Goal: Task Accomplishment & Management: Use online tool/utility

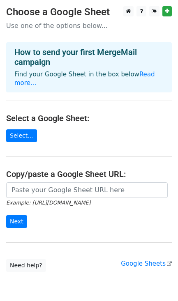
click at [61, 87] on main "Choose a Google Sheet Use one of the options below... How to send your first Me…" at bounding box center [89, 139] width 178 height 266
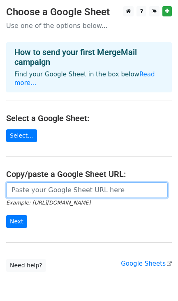
click at [22, 182] on input "url" at bounding box center [86, 190] width 161 height 16
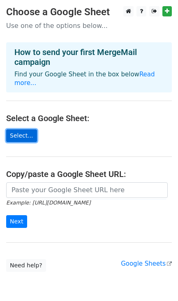
click at [8, 129] on link "Select..." at bounding box center [21, 135] width 31 height 13
click at [20, 130] on link "Select..." at bounding box center [21, 135] width 31 height 13
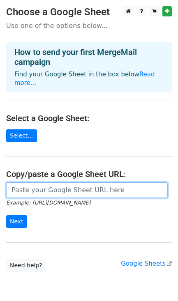
click at [22, 187] on input "url" at bounding box center [86, 190] width 161 height 16
paste input "+254722886889"
type input "+"
click at [42, 184] on input "url" at bounding box center [86, 190] width 161 height 16
paste input "https://docs.google.com/spreadsheets/d/1FgNWarXKFxZv1ul97KYbatu-MpX32WTYlF1dOhS…"
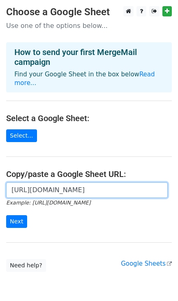
scroll to position [0, 185]
type input "https://docs.google.com/spreadsheets/d/1FgNWarXKFxZv1ul97KYbatu-MpX32WTYlF1dOhS…"
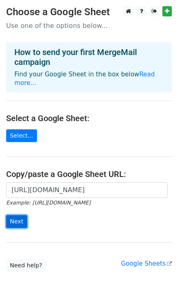
scroll to position [0, 0]
click at [22, 216] on input "Next" at bounding box center [16, 221] width 21 height 13
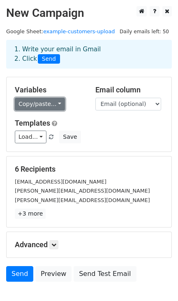
click at [49, 104] on link "Copy/paste..." at bounding box center [40, 104] width 50 height 13
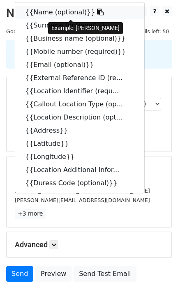
click at [58, 15] on link "{{Name (optional)}}" at bounding box center [79, 12] width 129 height 13
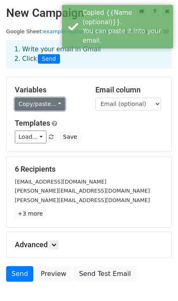
click at [48, 103] on link "Copy/paste..." at bounding box center [40, 104] width 50 height 13
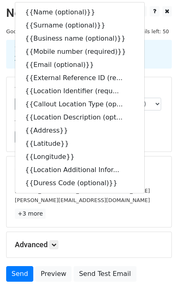
click at [142, 126] on h5 "Templates" at bounding box center [89, 123] width 148 height 9
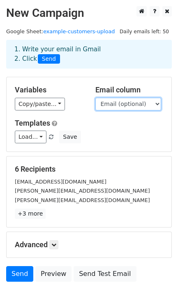
click at [131, 106] on select "Name (optional) Surname (optional) Business name (optional) Mobile number (requ…" at bounding box center [128, 104] width 66 height 13
click at [95, 98] on select "Name (optional) Surname (optional) Business name (optional) Mobile number (requ…" at bounding box center [128, 104] width 66 height 13
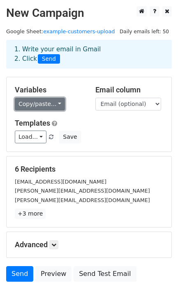
click at [48, 104] on link "Copy/paste..." at bounding box center [40, 104] width 50 height 13
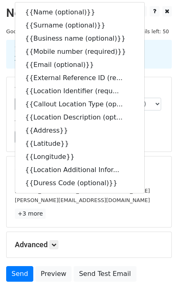
click at [139, 148] on div "Variables Copy/paste... {{Name (optional)}} {{Surname (optional)}} {{Business n…" at bounding box center [89, 114] width 165 height 74
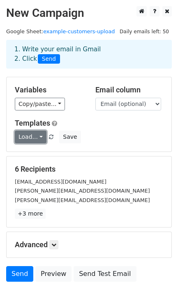
click at [33, 138] on link "Load..." at bounding box center [31, 137] width 32 height 13
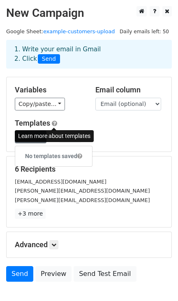
click at [53, 125] on span at bounding box center [54, 123] width 5 height 6
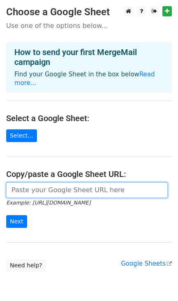
click at [19, 189] on input "url" at bounding box center [86, 190] width 161 height 16
paste input "https://docs.google.com/spreadsheets/d/1FgNWarXKFxZv1ul97KYbatu-MpX32WTYlF1dOhS…"
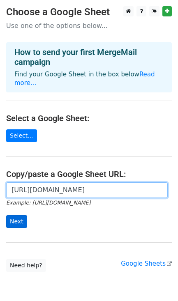
type input "https://docs.google.com/spreadsheets/d/1FgNWarXKFxZv1ul97KYbatu-MpX32WTYlF1dOhS…"
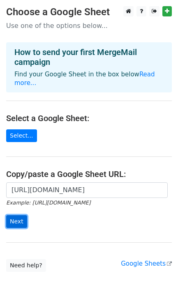
scroll to position [0, 0]
click at [16, 215] on input "Next" at bounding box center [16, 221] width 21 height 13
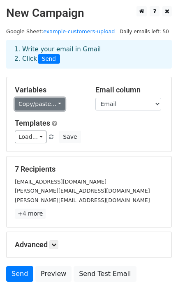
click at [47, 101] on link "Copy/paste..." at bounding box center [40, 104] width 50 height 13
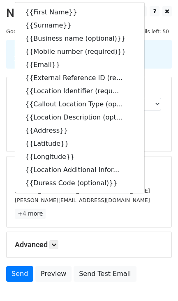
click at [7, 125] on div "Variables Copy/paste... {{First Name}} {{Surname}} {{Business name (optional)}}…" at bounding box center [89, 114] width 165 height 74
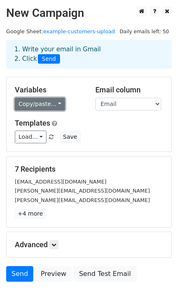
click at [37, 101] on link "Copy/paste..." at bounding box center [40, 104] width 50 height 13
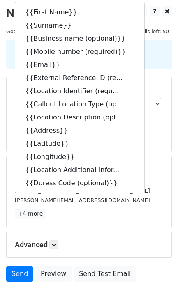
click at [144, 143] on div "Load... No templates saved Save" at bounding box center [89, 137] width 161 height 13
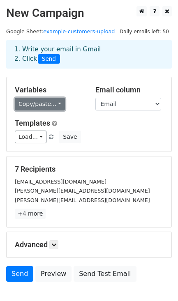
click at [56, 103] on link "Copy/paste..." at bounding box center [40, 104] width 50 height 13
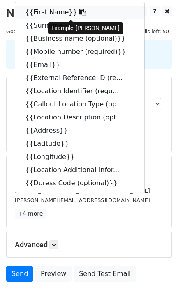
click at [41, 13] on link "{{First Name}}" at bounding box center [79, 12] width 129 height 13
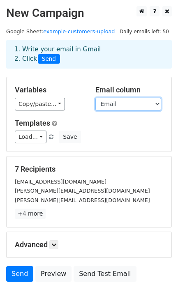
click at [107, 104] on select "First Name Surname Business name (optional) Mobile number (required) Email Exte…" at bounding box center [128, 104] width 66 height 13
click at [95, 98] on select "First Name Surname Business name (optional) Mobile number (required) Email Exte…" at bounding box center [128, 104] width 66 height 13
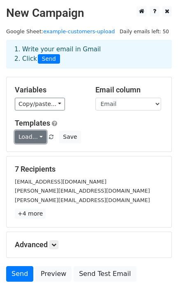
click at [41, 138] on link "Load..." at bounding box center [31, 137] width 32 height 13
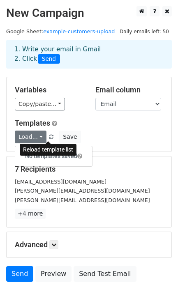
click at [49, 138] on span at bounding box center [51, 137] width 5 height 5
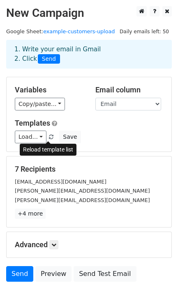
click at [49, 135] on span at bounding box center [51, 137] width 5 height 5
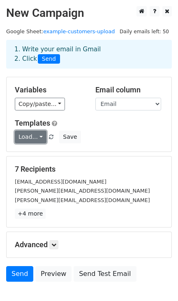
click at [37, 137] on link "Load..." at bounding box center [31, 137] width 32 height 13
click at [84, 130] on div "Templates Load... No templates saved Save" at bounding box center [89, 131] width 161 height 25
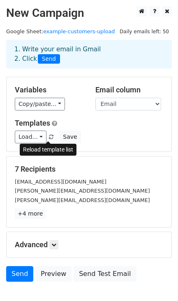
click at [49, 138] on span at bounding box center [51, 137] width 5 height 5
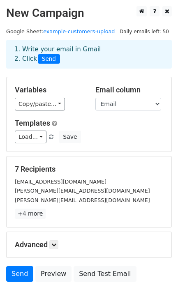
click at [49, 138] on span at bounding box center [51, 137] width 5 height 5
click at [37, 138] on link "Load..." at bounding box center [31, 137] width 32 height 13
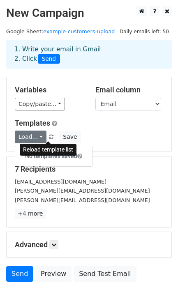
click at [49, 140] on span at bounding box center [51, 137] width 5 height 5
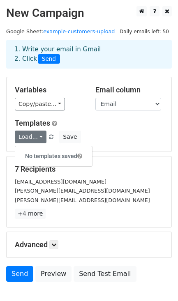
click at [49, 138] on span at bounding box center [51, 137] width 5 height 5
click at [88, 140] on div "Load... No templates saved Save" at bounding box center [89, 137] width 161 height 13
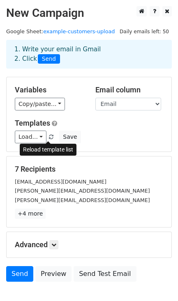
click at [49, 136] on span at bounding box center [51, 137] width 5 height 5
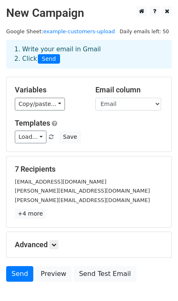
click at [47, 141] on body "New Campaign Daily emails left: 50 Google Sheet: example-customers-upload 1. Wr…" at bounding box center [89, 162] width 178 height 313
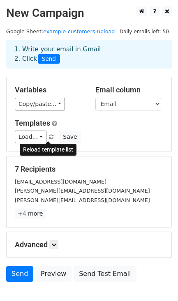
click at [49, 138] on span at bounding box center [51, 137] width 5 height 5
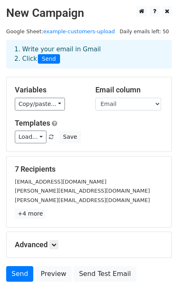
click at [49, 138] on span at bounding box center [51, 137] width 5 height 5
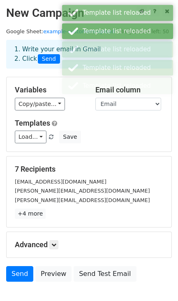
click at [37, 137] on link "Load..." at bounding box center [31, 137] width 32 height 13
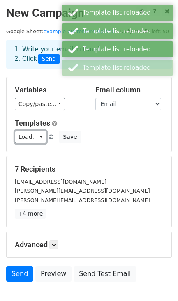
click at [37, 137] on link "Load..." at bounding box center [31, 137] width 32 height 13
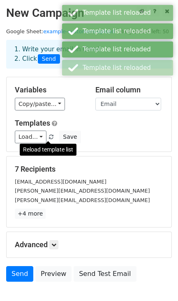
click at [49, 138] on span at bounding box center [51, 137] width 5 height 5
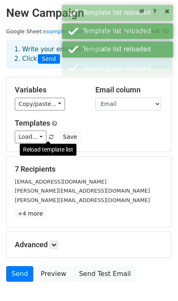
click at [49, 138] on span at bounding box center [51, 137] width 5 height 5
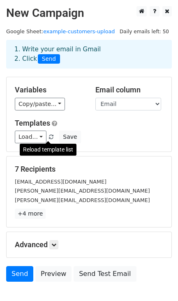
click at [49, 140] on span at bounding box center [51, 137] width 5 height 5
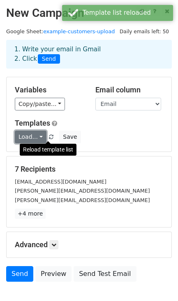
click at [37, 138] on link "Load..." at bounding box center [31, 137] width 32 height 13
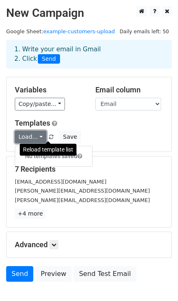
click at [29, 138] on link "Load..." at bounding box center [31, 137] width 32 height 13
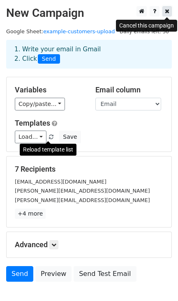
click at [168, 12] on icon at bounding box center [167, 11] width 5 height 6
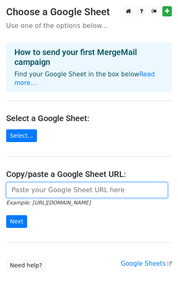
click at [20, 183] on input "url" at bounding box center [86, 190] width 161 height 16
click at [33, 182] on input "url" at bounding box center [86, 190] width 161 height 16
paste input "[URL][DOMAIN_NAME]"
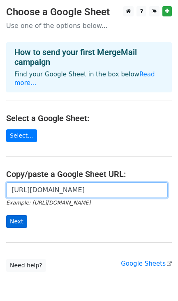
type input "[URL][DOMAIN_NAME]"
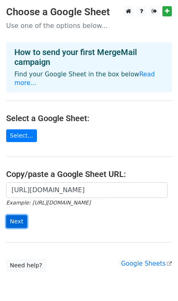
scroll to position [0, 0]
click at [9, 216] on input "Next" at bounding box center [16, 221] width 21 height 13
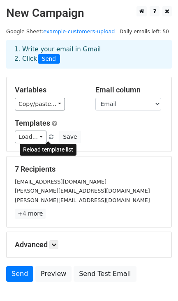
click at [49, 138] on span at bounding box center [51, 137] width 5 height 5
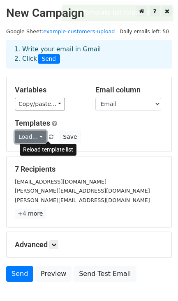
click at [35, 136] on link "Load..." at bounding box center [31, 137] width 32 height 13
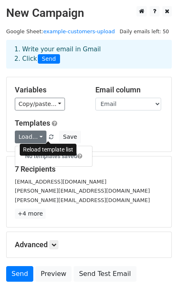
click at [81, 156] on span at bounding box center [79, 156] width 5 height 6
click at [38, 140] on link "Load..." at bounding box center [31, 137] width 32 height 13
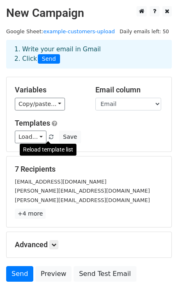
click at [49, 140] on span at bounding box center [51, 137] width 5 height 5
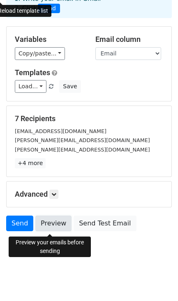
click at [53, 223] on link "Preview" at bounding box center [53, 224] width 36 height 16
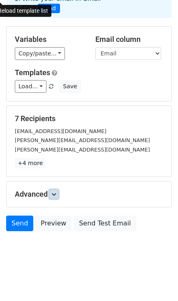
click at [54, 193] on icon at bounding box center [53, 194] width 5 height 5
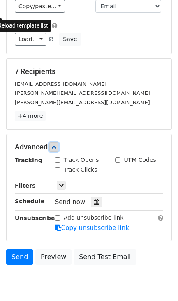
scroll to position [118, 0]
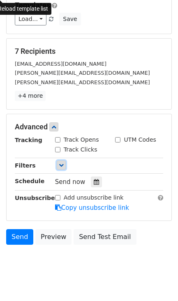
click at [59, 168] on icon at bounding box center [61, 165] width 5 height 5
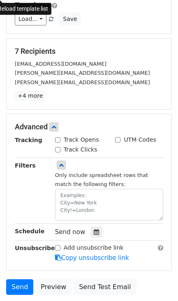
click at [58, 141] on input "Track Opens" at bounding box center [57, 139] width 5 height 5
checkbox input "true"
click at [58, 150] on input "Track Clicks" at bounding box center [57, 149] width 5 height 5
checkbox input "true"
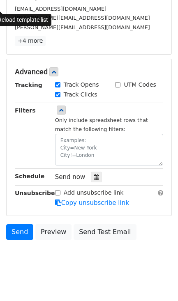
scroll to position [184, 0]
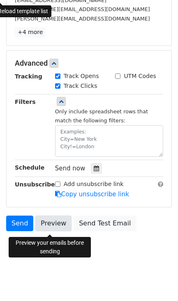
click at [44, 225] on link "Preview" at bounding box center [53, 224] width 36 height 16
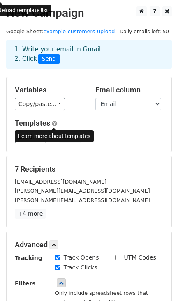
click at [52, 123] on span at bounding box center [54, 123] width 5 height 6
click at [53, 121] on span at bounding box center [54, 123] width 5 height 6
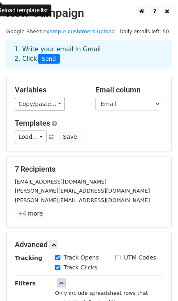
click at [65, 148] on div "Variables Copy/paste... {{First Name}} {{Surname}} {{Business name (optional)}}…" at bounding box center [89, 114] width 165 height 74
click at [35, 138] on link "Load..." at bounding box center [31, 137] width 32 height 13
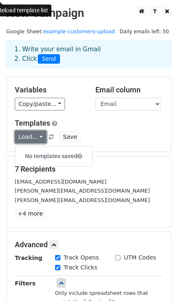
click at [35, 138] on link "Load..." at bounding box center [31, 137] width 32 height 13
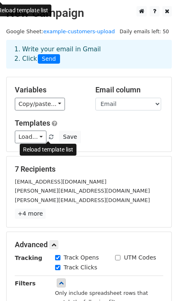
click at [49, 138] on span at bounding box center [51, 137] width 5 height 5
click at [49, 137] on span at bounding box center [51, 137] width 5 height 5
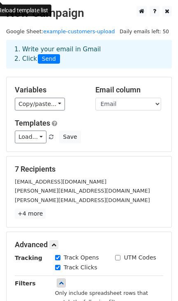
click at [49, 137] on span at bounding box center [51, 137] width 5 height 5
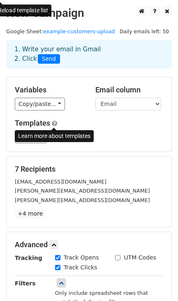
drag, startPoint x: 48, startPoint y: 137, endPoint x: 52, endPoint y: 124, distance: 13.6
click at [52, 124] on div "Templates Load... No templates saved Save" at bounding box center [89, 131] width 161 height 25
click at [52, 124] on span at bounding box center [54, 123] width 5 height 6
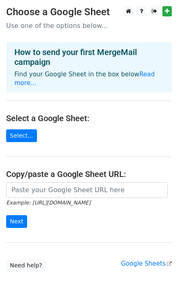
click at [22, 182] on input "url" at bounding box center [86, 190] width 161 height 16
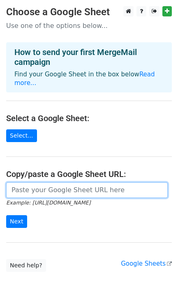
click at [63, 187] on input "url" at bounding box center [86, 190] width 161 height 16
paste input "https://docs.google.com/spreadsheets/d/1FgNWarXKFxZv1ul97KYbatu-MpX32WTYlF1dOhS…"
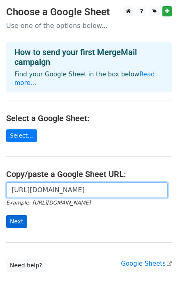
type input "https://docs.google.com/spreadsheets/d/1FgNWarXKFxZv1ul97KYbatu-MpX32WTYlF1dOhS…"
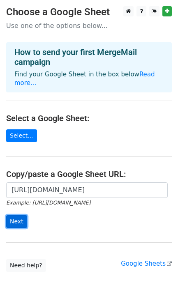
scroll to position [0, 0]
click at [20, 216] on input "Next" at bounding box center [16, 221] width 21 height 13
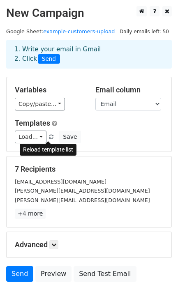
click at [49, 137] on span at bounding box center [51, 137] width 5 height 5
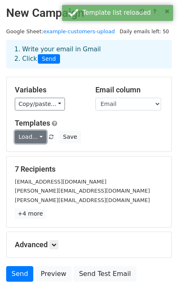
click at [38, 137] on link "Load..." at bounding box center [31, 137] width 32 height 13
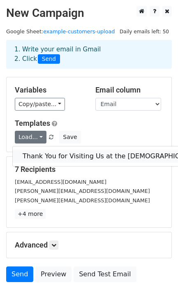
click at [41, 150] on link "Thank You for Visiting Us at the [DEMOGRAPHIC_DATA] Anchor Launch Event" at bounding box center [149, 156] width 272 height 13
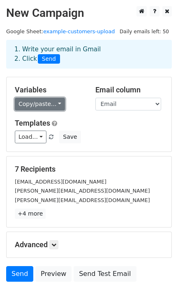
click at [53, 107] on link "Copy/paste..." at bounding box center [40, 104] width 50 height 13
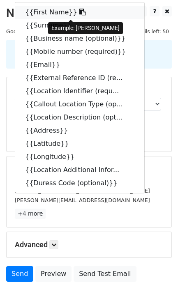
click at [48, 16] on link "{{First Name}}" at bounding box center [79, 12] width 129 height 13
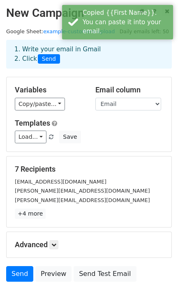
scroll to position [53, 0]
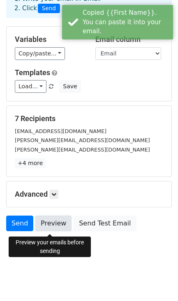
click at [55, 222] on link "Preview" at bounding box center [53, 224] width 36 height 16
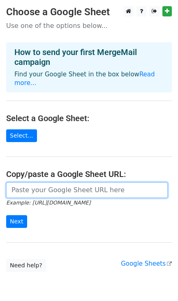
click at [39, 183] on input "url" at bounding box center [86, 190] width 161 height 16
paste input "[URL][DOMAIN_NAME]"
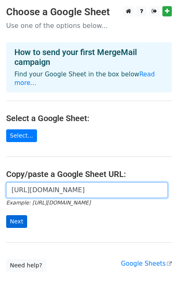
type input "[URL][DOMAIN_NAME]"
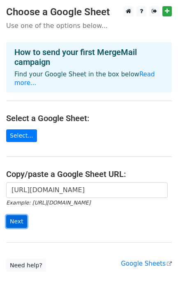
scroll to position [0, 0]
click at [22, 215] on input "Next" at bounding box center [16, 221] width 21 height 13
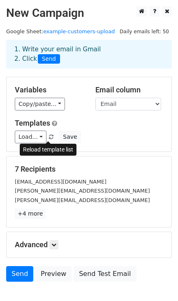
click at [49, 140] on span at bounding box center [51, 137] width 5 height 5
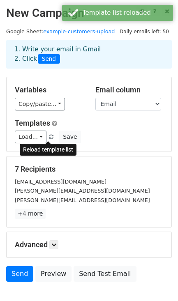
click at [49, 136] on span at bounding box center [51, 137] width 5 height 5
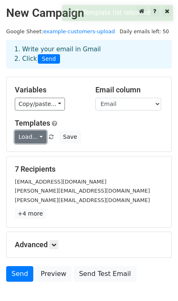
click at [36, 136] on link "Load..." at bounding box center [31, 137] width 32 height 13
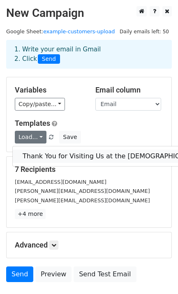
click at [39, 152] on link "Thank You for Visiting Us at the Lady Anchor Launch Event" at bounding box center [149, 156] width 272 height 13
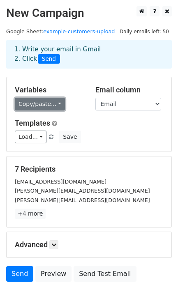
click at [35, 107] on link "Copy/paste..." at bounding box center [40, 104] width 50 height 13
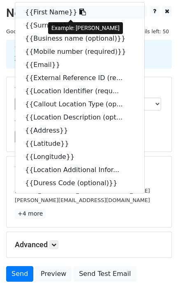
click at [48, 15] on link "{{First Name}}" at bounding box center [79, 12] width 129 height 13
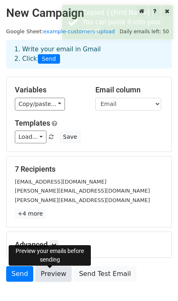
click at [51, 271] on link "Preview" at bounding box center [53, 274] width 36 height 16
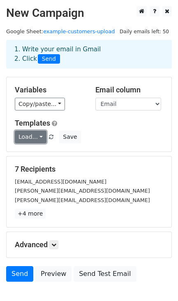
click at [34, 136] on link "Load..." at bounding box center [31, 137] width 32 height 13
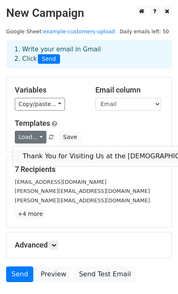
click at [41, 151] on link "Thank You for Visiting Us at the [DEMOGRAPHIC_DATA] Anchor Launch Event" at bounding box center [149, 156] width 272 height 13
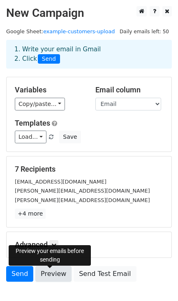
click at [48, 275] on link "Preview" at bounding box center [53, 274] width 36 height 16
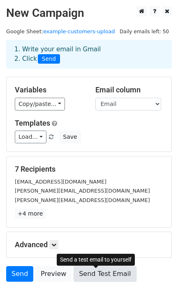
click at [98, 279] on link "Send Test Email" at bounding box center [105, 274] width 62 height 16
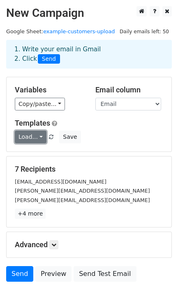
click at [38, 138] on link "Load..." at bounding box center [31, 137] width 32 height 13
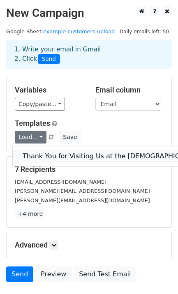
click at [44, 152] on link "Thank You for Visiting Us at the [DEMOGRAPHIC_DATA] Anchor Launch Event" at bounding box center [149, 156] width 272 height 13
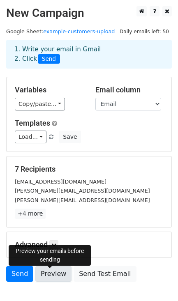
click at [52, 276] on link "Preview" at bounding box center [53, 274] width 36 height 16
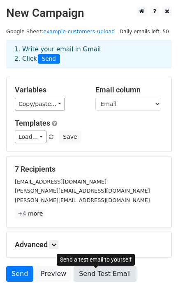
click at [85, 278] on link "Send Test Email" at bounding box center [105, 274] width 62 height 16
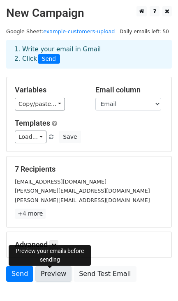
click at [44, 279] on link "Preview" at bounding box center [53, 274] width 36 height 16
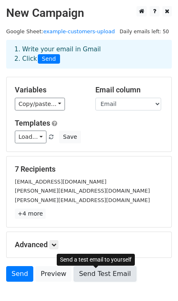
click at [77, 274] on link "Send Test Email" at bounding box center [105, 274] width 62 height 16
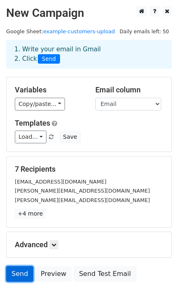
click at [13, 271] on link "Send" at bounding box center [19, 274] width 27 height 16
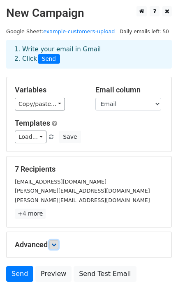
click at [58, 247] on link at bounding box center [53, 244] width 9 height 9
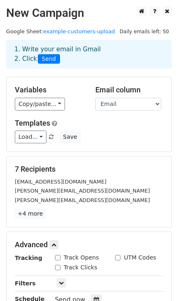
click at [58, 259] on input "Track Opens" at bounding box center [57, 257] width 5 height 5
checkbox input "true"
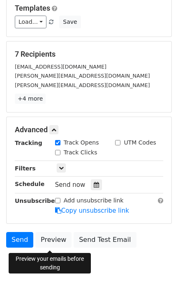
scroll to position [115, 0]
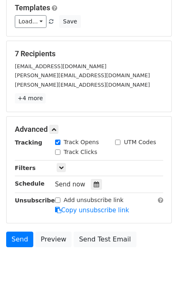
click at [56, 154] on input "Track Clicks" at bounding box center [57, 152] width 5 height 5
checkbox input "true"
click at [62, 169] on icon at bounding box center [61, 167] width 5 height 5
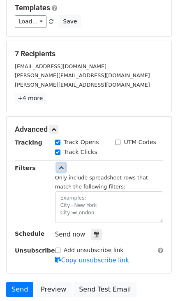
click at [62, 169] on icon at bounding box center [61, 167] width 5 height 5
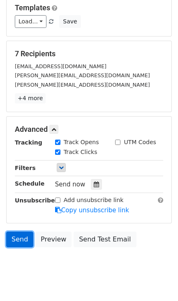
click at [20, 237] on link "Send" at bounding box center [19, 240] width 27 height 16
click at [16, 243] on link "Send" at bounding box center [19, 240] width 27 height 16
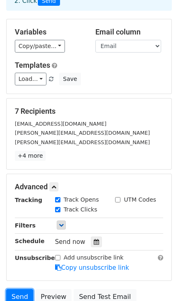
scroll to position [0, 0]
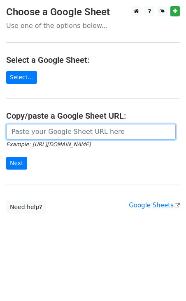
click at [22, 131] on input "url" at bounding box center [90, 132] width 169 height 16
paste input "[URL][DOMAIN_NAME]"
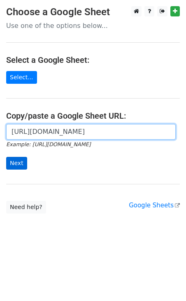
type input "[URL][DOMAIN_NAME]"
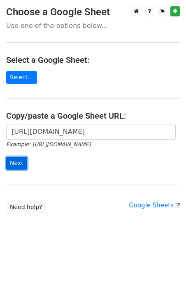
scroll to position [0, 0]
click at [22, 163] on input "Next" at bounding box center [16, 163] width 21 height 13
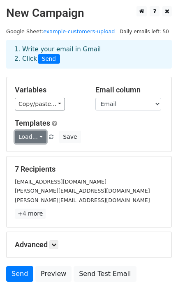
click at [38, 138] on link "Load..." at bounding box center [31, 137] width 32 height 13
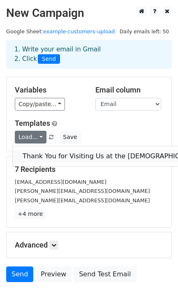
click at [37, 154] on link "Thank You for Visiting Us at the [DEMOGRAPHIC_DATA] Anchor Launch Event" at bounding box center [149, 156] width 272 height 13
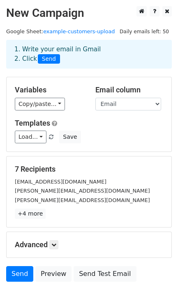
scroll to position [53, 0]
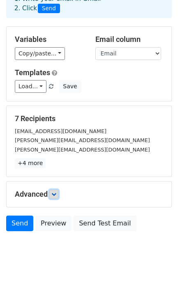
click at [52, 196] on link at bounding box center [53, 194] width 9 height 9
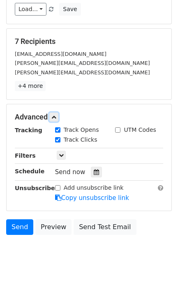
scroll to position [0, 0]
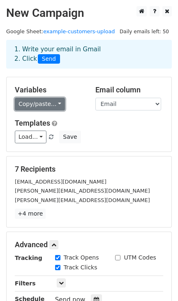
click at [46, 105] on link "Copy/paste..." at bounding box center [40, 104] width 50 height 13
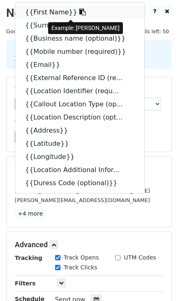
click at [48, 15] on link "{{First Name}}" at bounding box center [79, 12] width 129 height 13
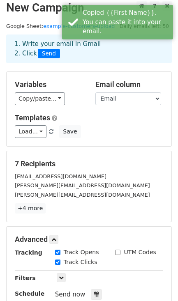
scroll to position [0, 0]
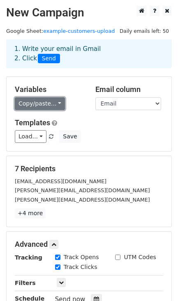
click at [47, 106] on link "Copy/paste..." at bounding box center [40, 103] width 50 height 13
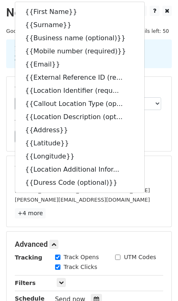
click at [134, 129] on div "Templates Load... Thank You for Visiting Us at the [DEMOGRAPHIC_DATA] Anchor La…" at bounding box center [89, 130] width 161 height 25
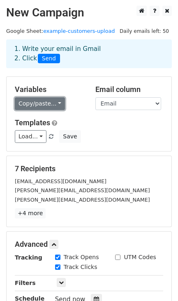
click at [48, 103] on link "Copy/paste..." at bounding box center [40, 103] width 50 height 13
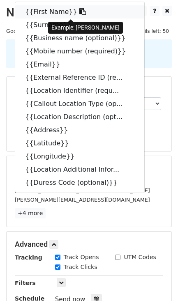
click at [36, 14] on link "{{First Name}}" at bounding box center [79, 11] width 129 height 13
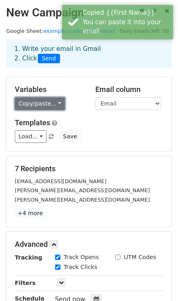
click at [48, 101] on link "Copy/paste..." at bounding box center [40, 103] width 50 height 13
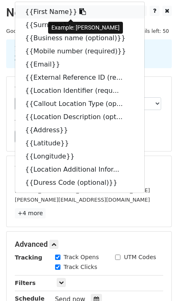
click at [79, 13] on icon at bounding box center [82, 11] width 7 height 7
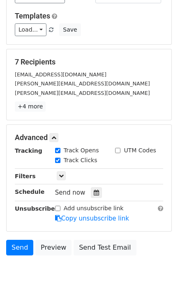
scroll to position [134, 0]
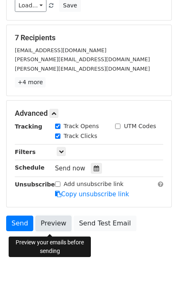
click at [57, 221] on link "Preview" at bounding box center [53, 224] width 36 height 16
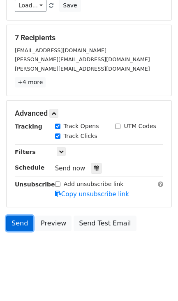
click at [20, 220] on link "Send" at bounding box center [19, 224] width 27 height 16
